Goal: Task Accomplishment & Management: Manage account settings

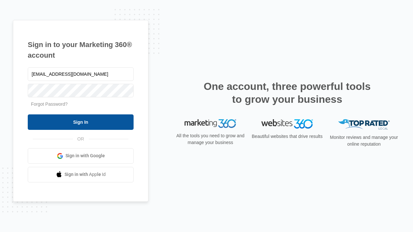
click at [81, 122] on input "Sign In" at bounding box center [81, 122] width 106 height 15
